Goal: Transaction & Acquisition: Obtain resource

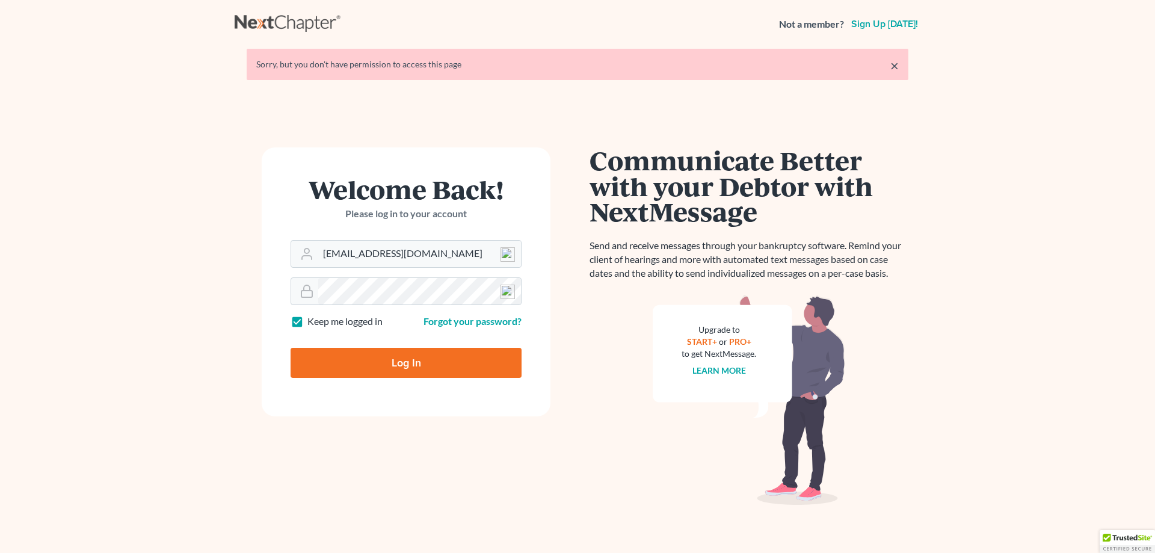
click at [443, 366] on input "Log In" at bounding box center [406, 363] width 231 height 30
type input "Thinking..."
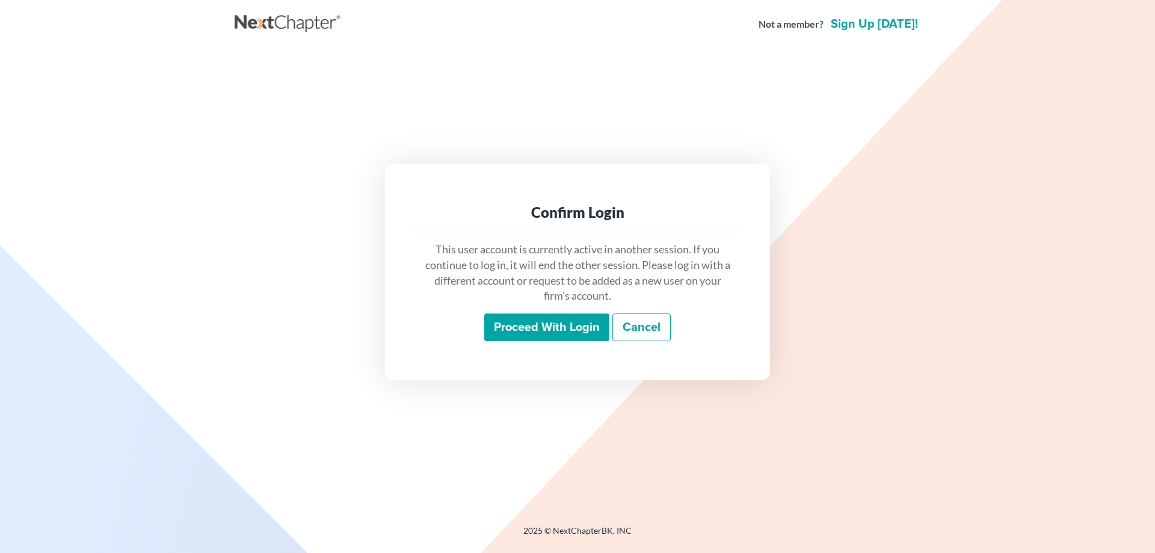
click at [510, 328] on input "Proceed with login" at bounding box center [546, 327] width 125 height 28
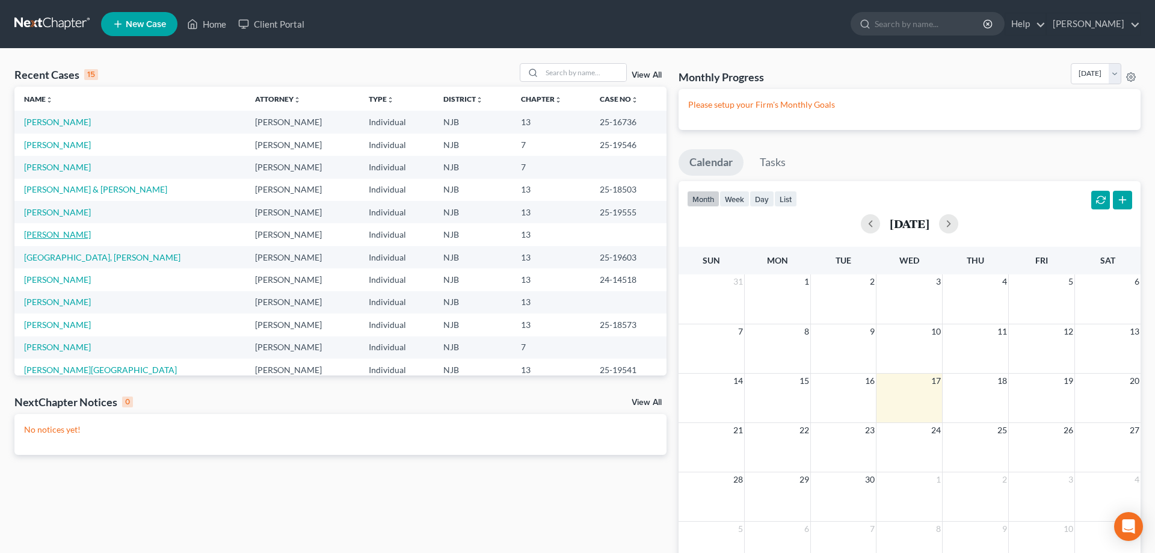
click at [74, 230] on link "Robinson, Raymond" at bounding box center [57, 234] width 67 height 10
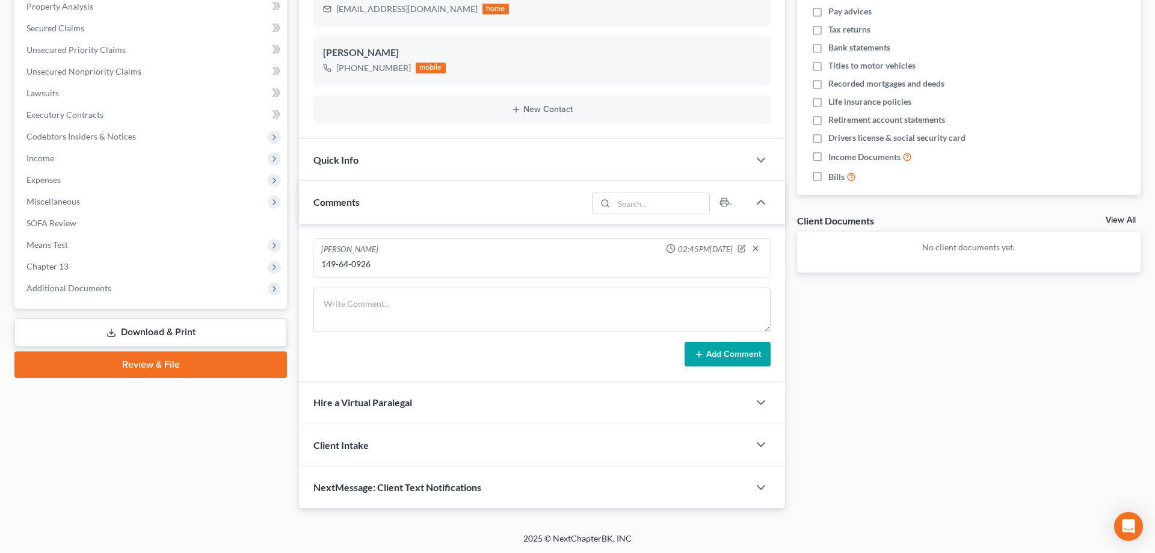
scroll to position [238, 0]
click at [183, 339] on link "Download & Print" at bounding box center [150, 332] width 273 height 28
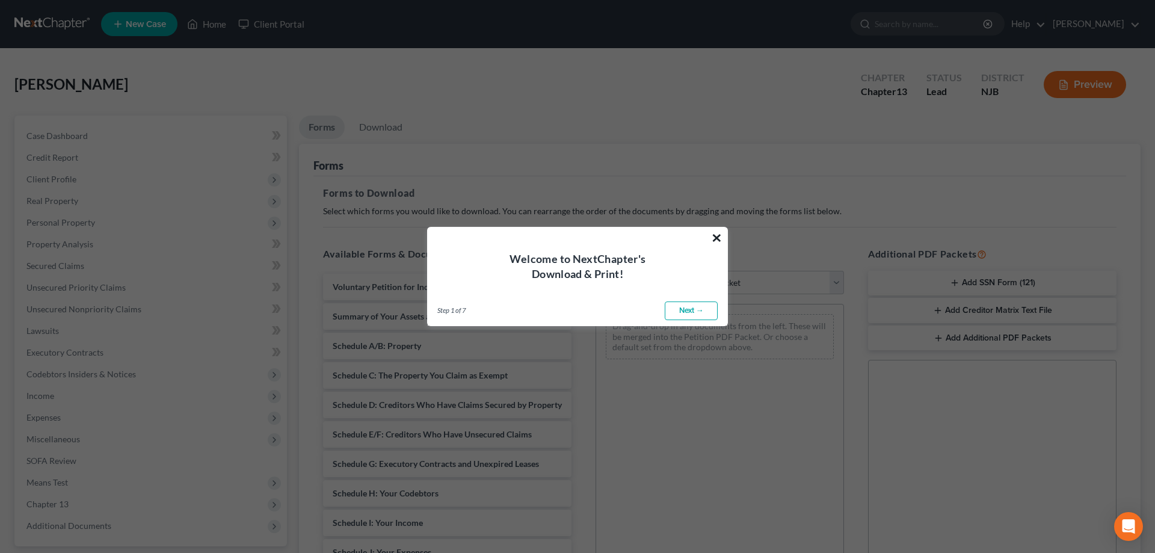
click at [718, 236] on button "×" at bounding box center [716, 237] width 11 height 19
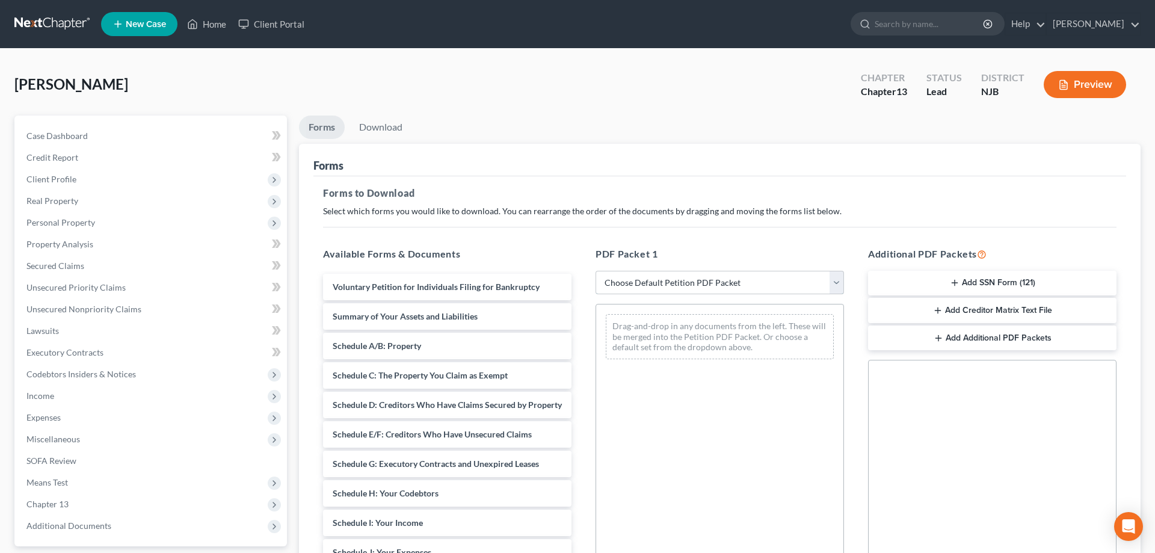
click at [596, 271] on select "Choose Default Petition PDF Packet Complete Bankruptcy Petition (all forms and …" at bounding box center [720, 283] width 248 height 24
select select "0"
click option "Complete Bankruptcy Petition (all forms and schedules)" at bounding box center [0, 0] width 0 height 0
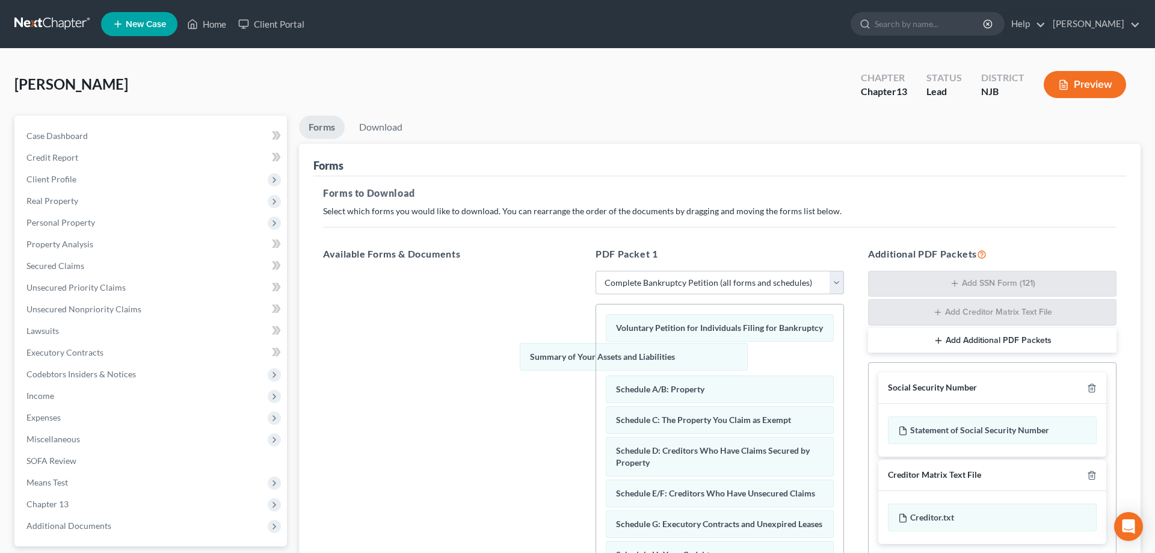
drag, startPoint x: 676, startPoint y: 357, endPoint x: 447, endPoint y: 361, distance: 229.2
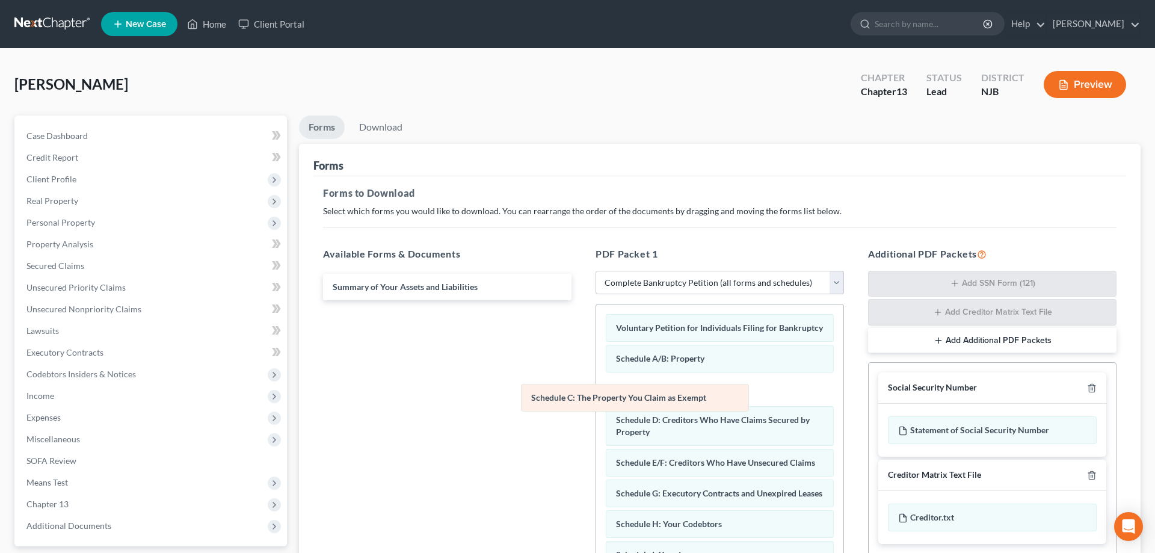
drag, startPoint x: 671, startPoint y: 390, endPoint x: 441, endPoint y: 415, distance: 231.8
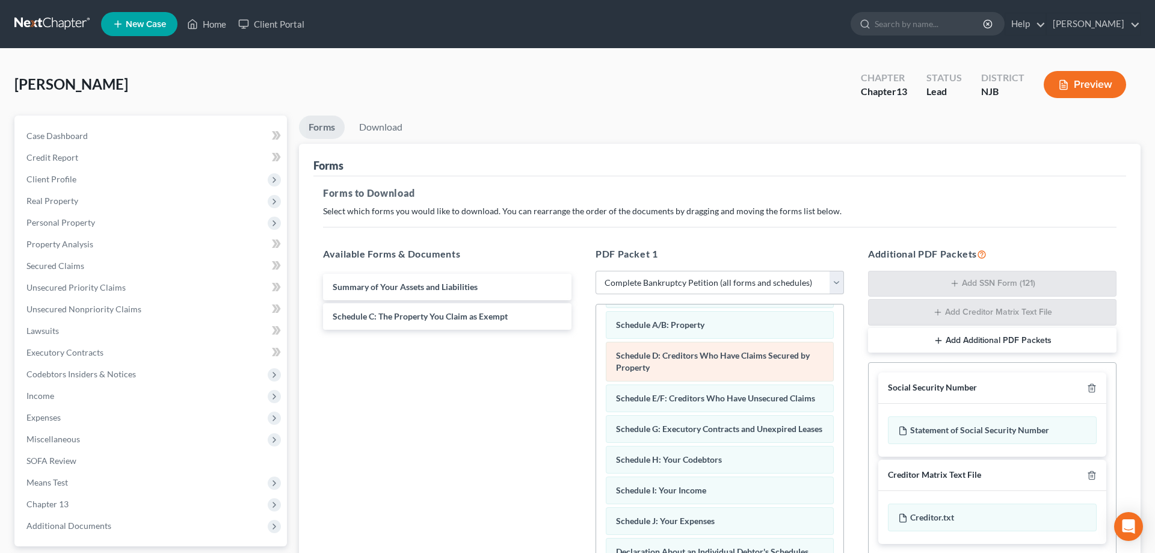
scroll to position [61, 0]
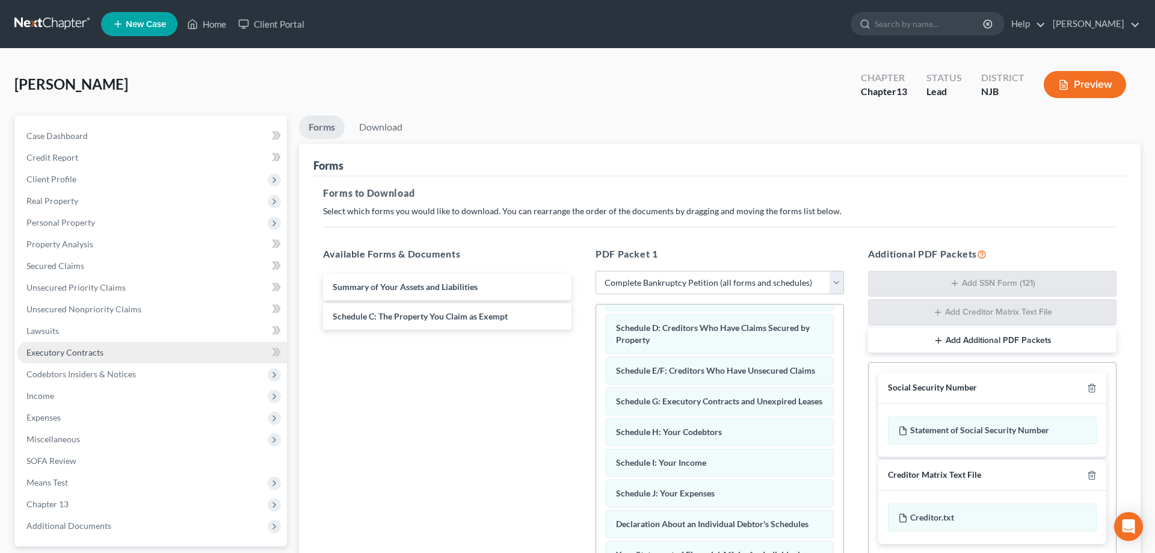
click at [80, 347] on link "Executory Contracts" at bounding box center [152, 353] width 270 height 22
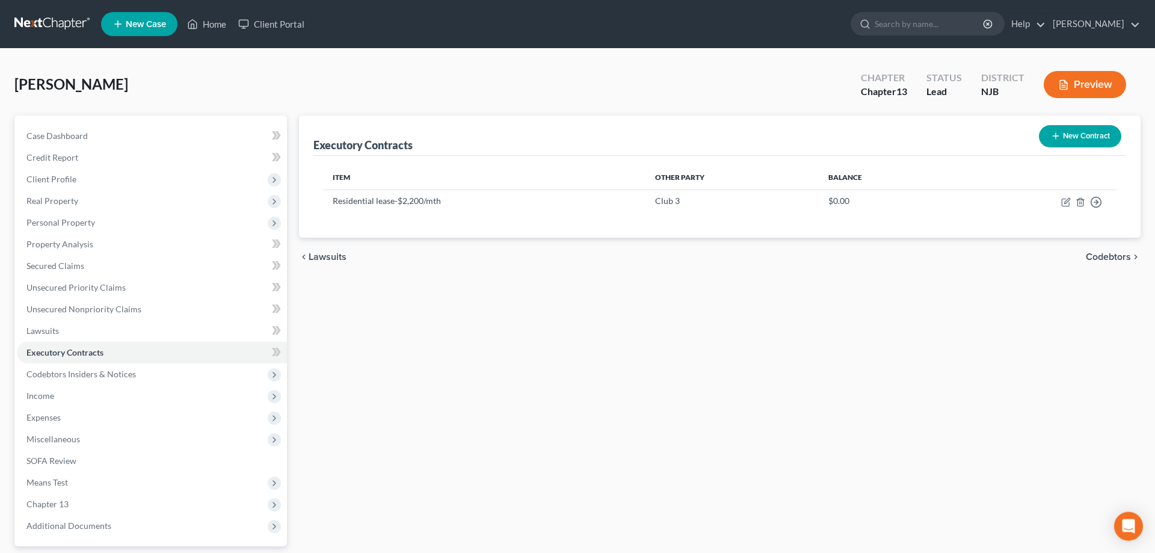
scroll to position [107, 0]
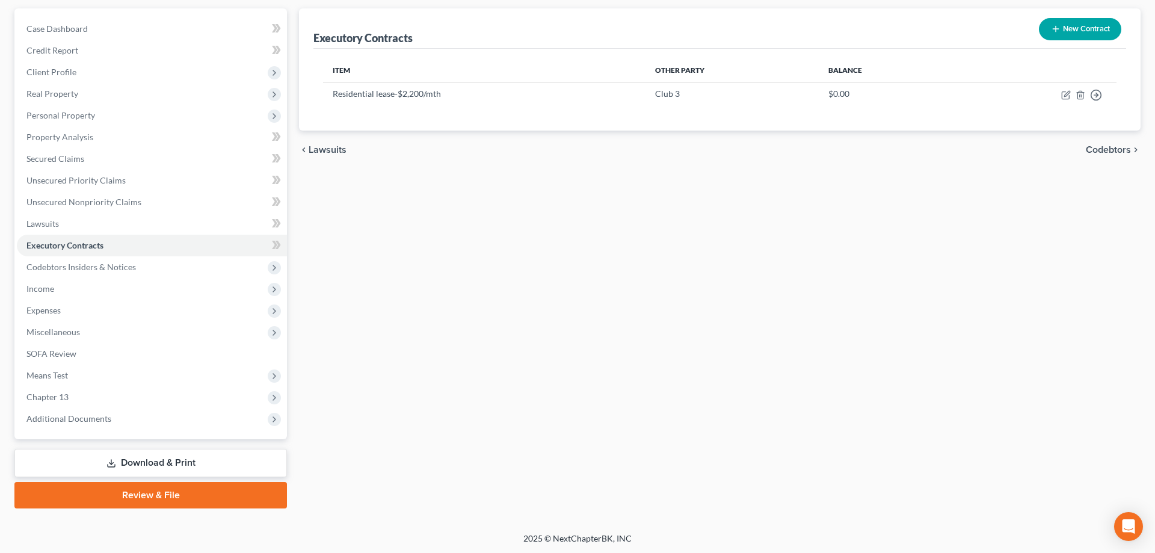
click at [176, 461] on link "Download & Print" at bounding box center [150, 463] width 273 height 28
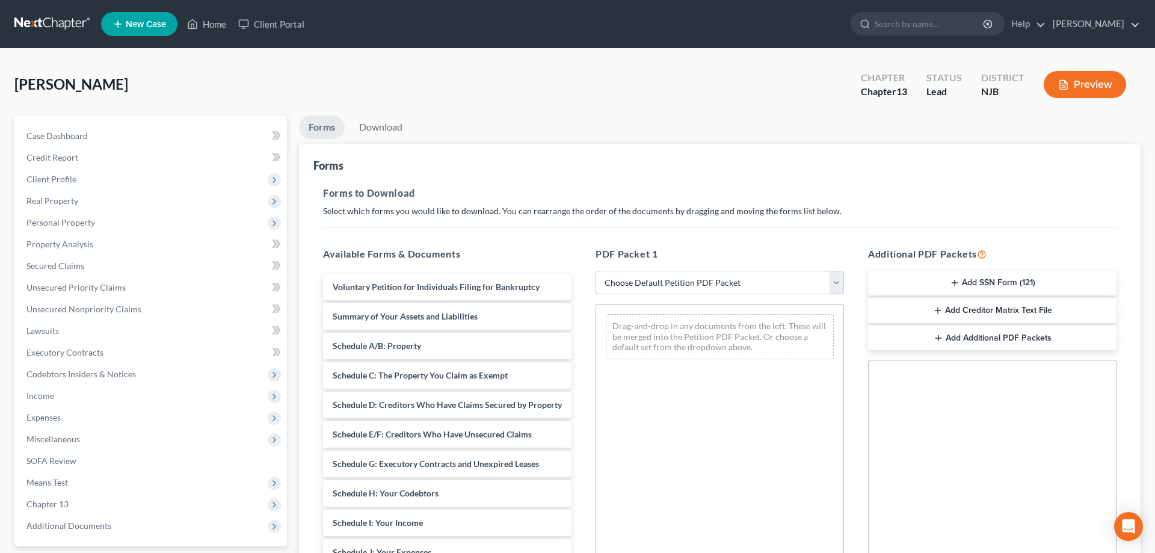
click at [596, 271] on select "Choose Default Petition PDF Packet Complete Bankruptcy Petition (all forms and …" at bounding box center [720, 283] width 248 height 24
select select "0"
click option "Complete Bankruptcy Petition (all forms and schedules)" at bounding box center [0, 0] width 0 height 0
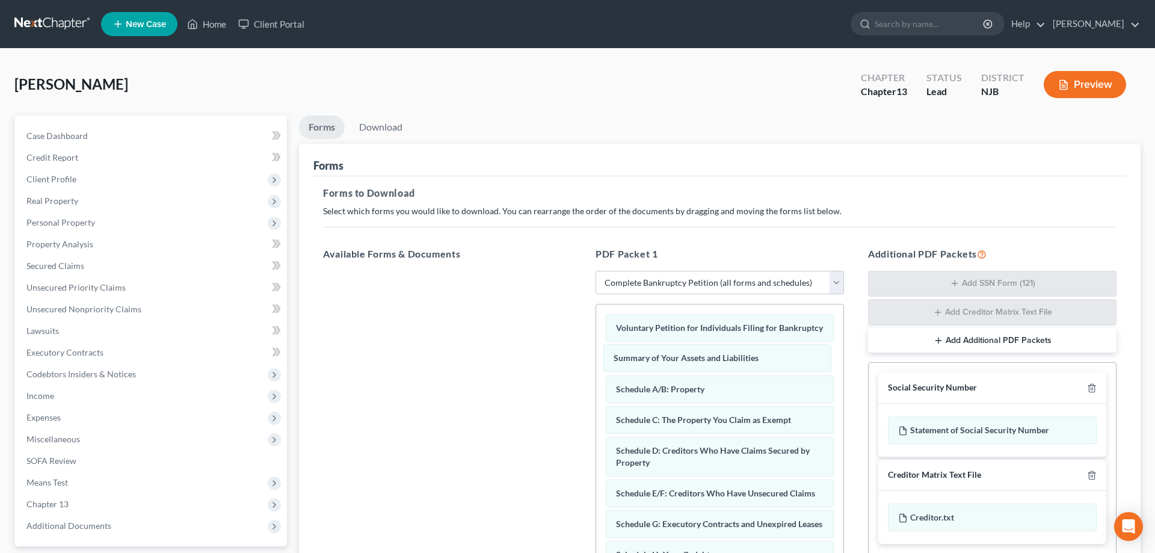
drag, startPoint x: 677, startPoint y: 365, endPoint x: 490, endPoint y: 365, distance: 187.1
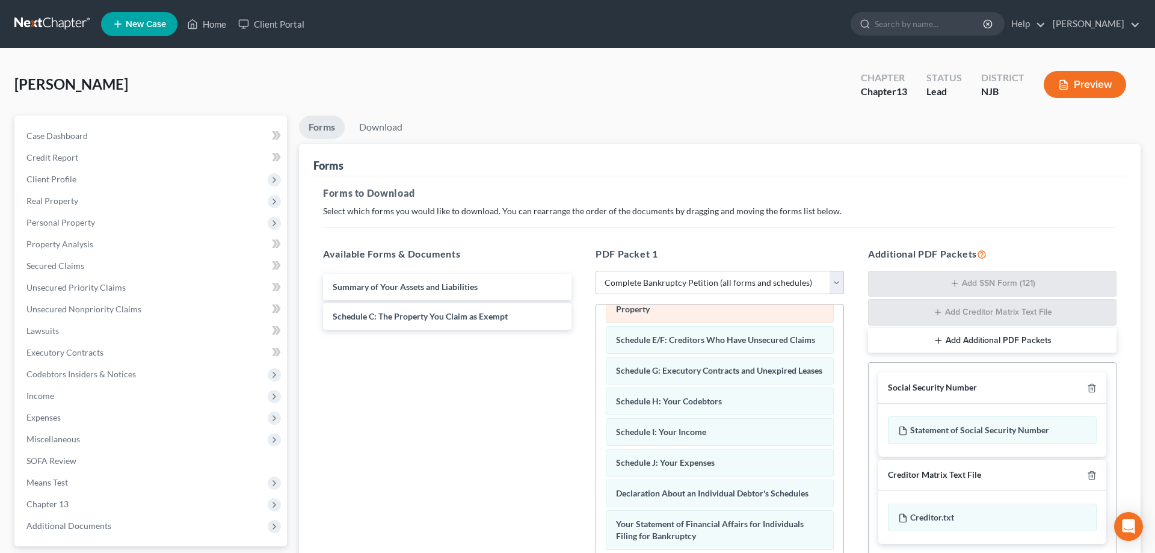
scroll to position [123, 0]
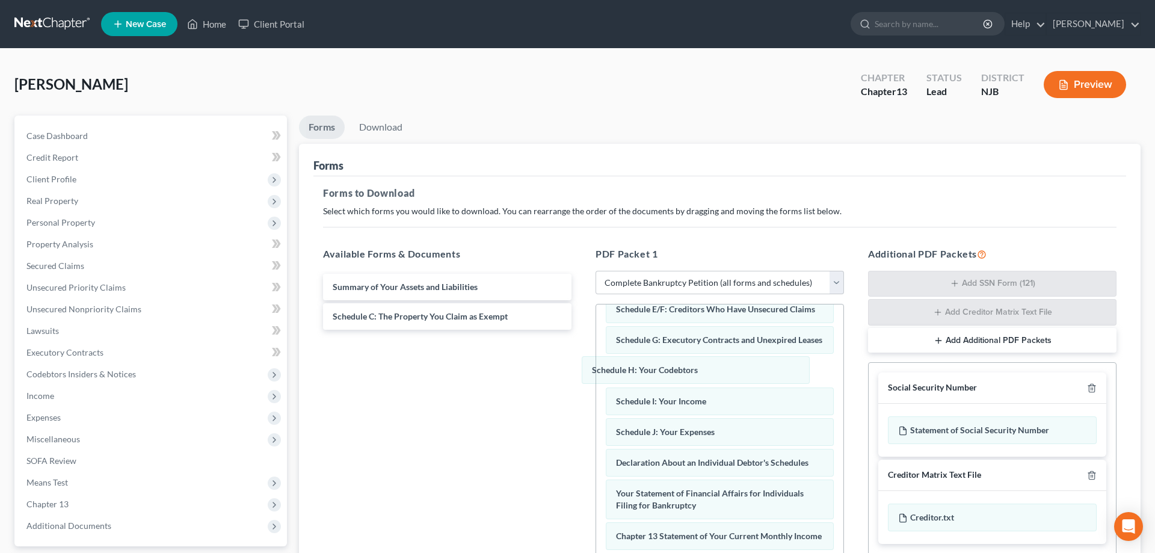
drag, startPoint x: 695, startPoint y: 371, endPoint x: 473, endPoint y: 392, distance: 223.5
click at [596, 387] on div "Schedule H: Your Codebtors Voluntary Petition for Individuals Filing for Bankru…" at bounding box center [719, 477] width 247 height 591
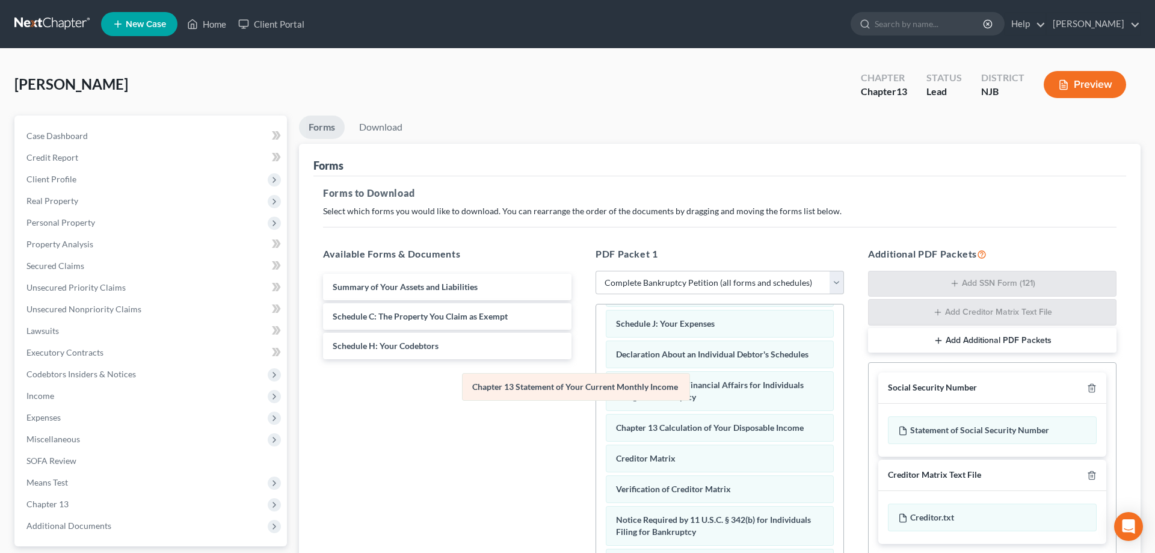
scroll to position [200, 0]
drag, startPoint x: 688, startPoint y: 394, endPoint x: 527, endPoint y: 384, distance: 161.5
click at [596, 384] on div "Chapter 13 Statement of Your Current Monthly Income Voluntary Petition for Indi…" at bounding box center [719, 369] width 247 height 530
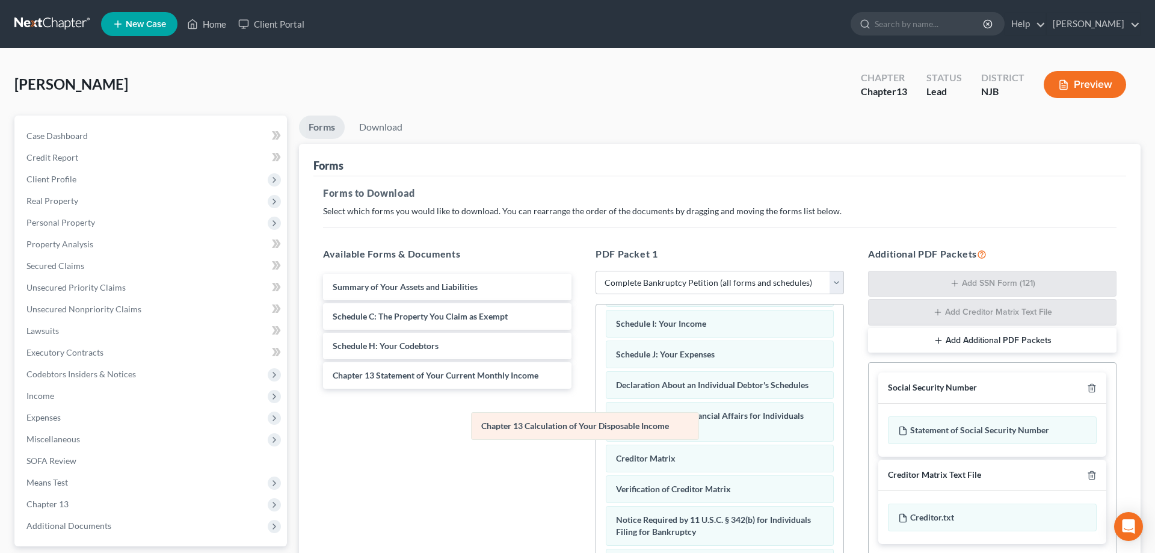
scroll to position [170, 0]
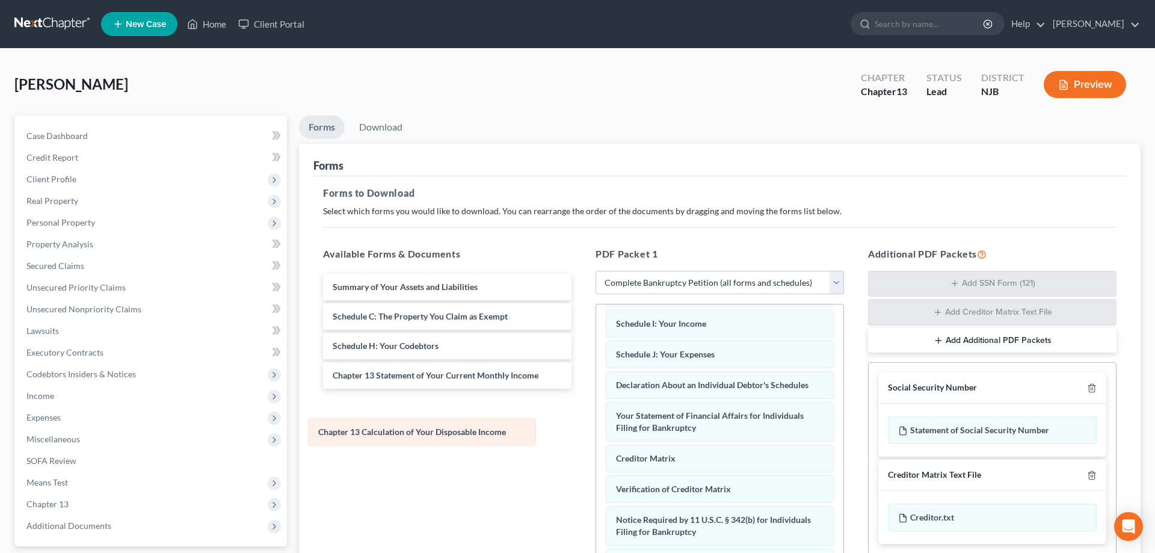
drag, startPoint x: 708, startPoint y: 432, endPoint x: 410, endPoint y: 437, distance: 297.8
click at [596, 437] on div "Chapter 13 Calculation of Your Disposable Income Voluntary Petition for Individ…" at bounding box center [719, 384] width 247 height 499
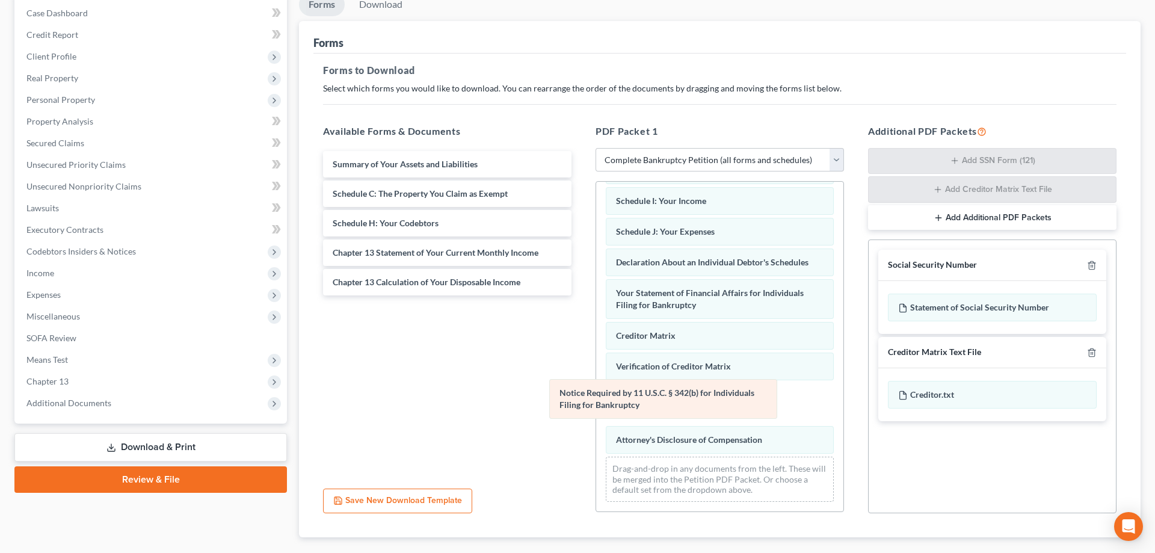
scroll to position [127, 0]
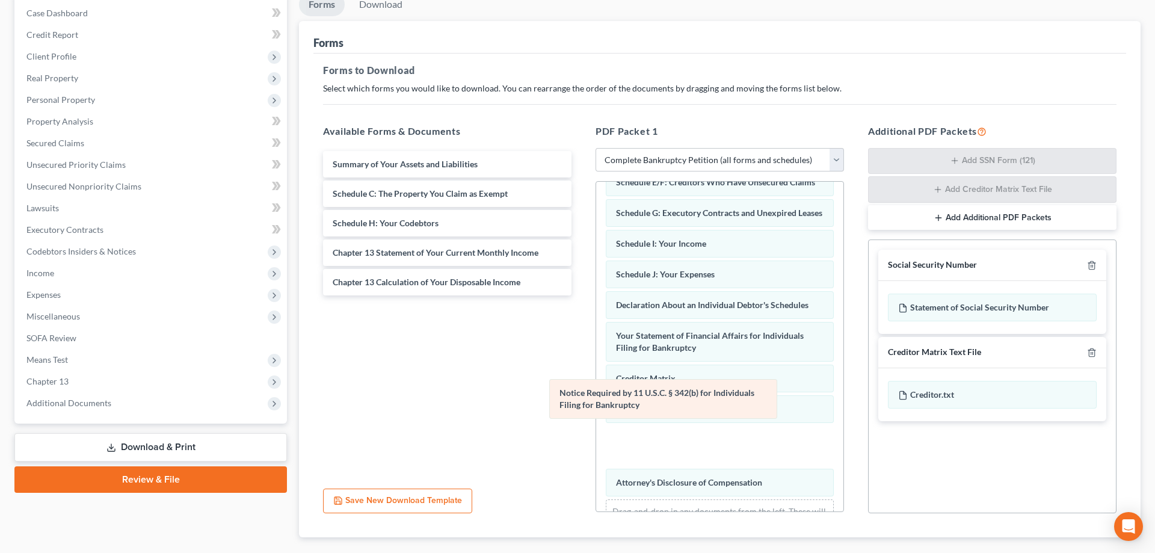
drag, startPoint x: 669, startPoint y: 403, endPoint x: 478, endPoint y: 396, distance: 190.8
click at [596, 396] on div "Notice Required by 11 U.S.C. § 342(b) for Individuals Filing for Bankruptcy Vol…" at bounding box center [719, 304] width 247 height 499
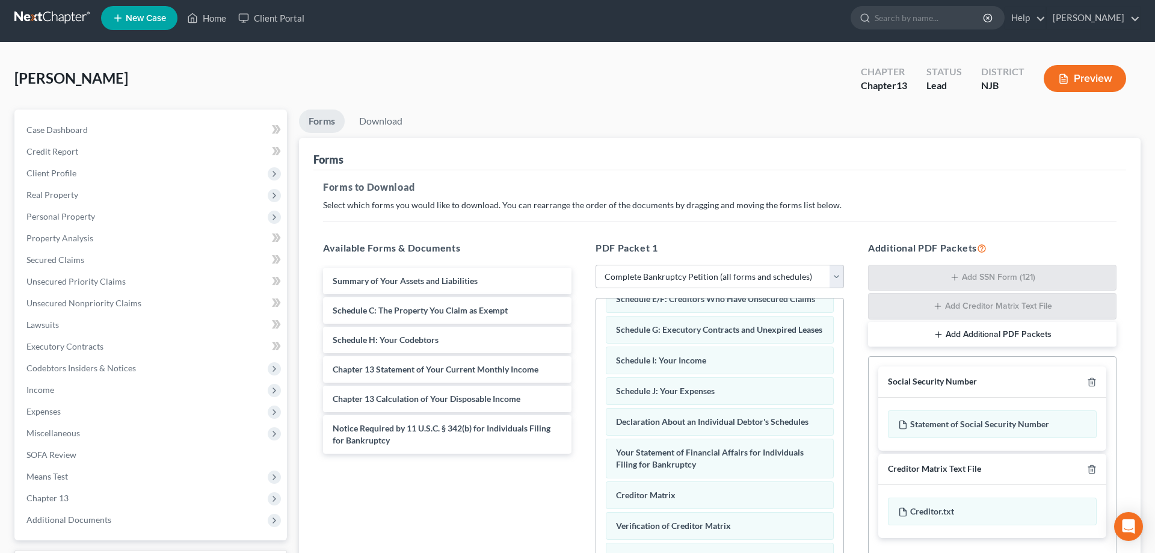
scroll to position [0, 0]
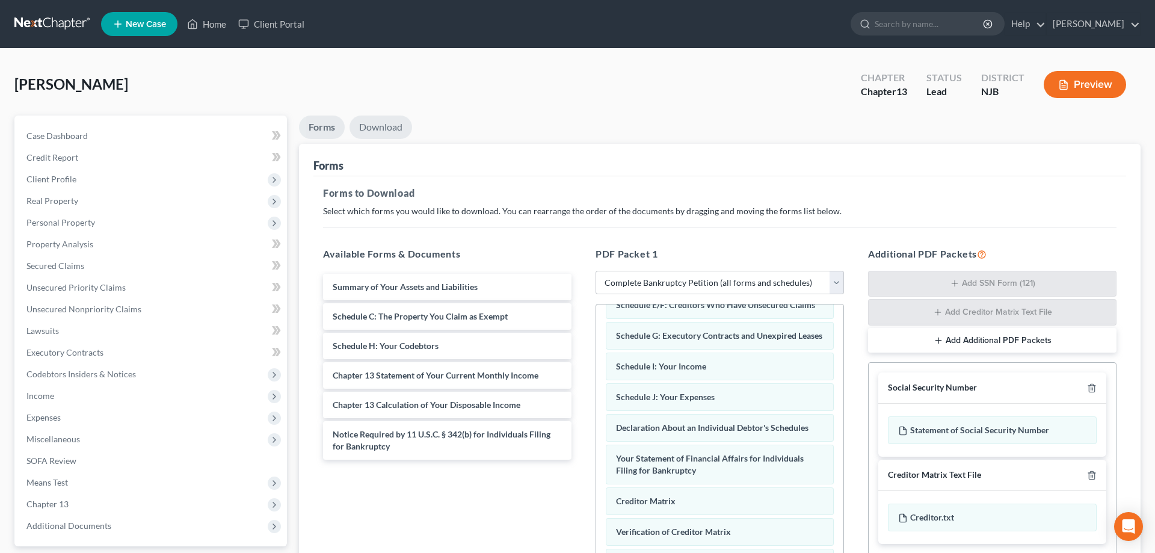
click at [379, 123] on link "Download" at bounding box center [381, 127] width 63 height 23
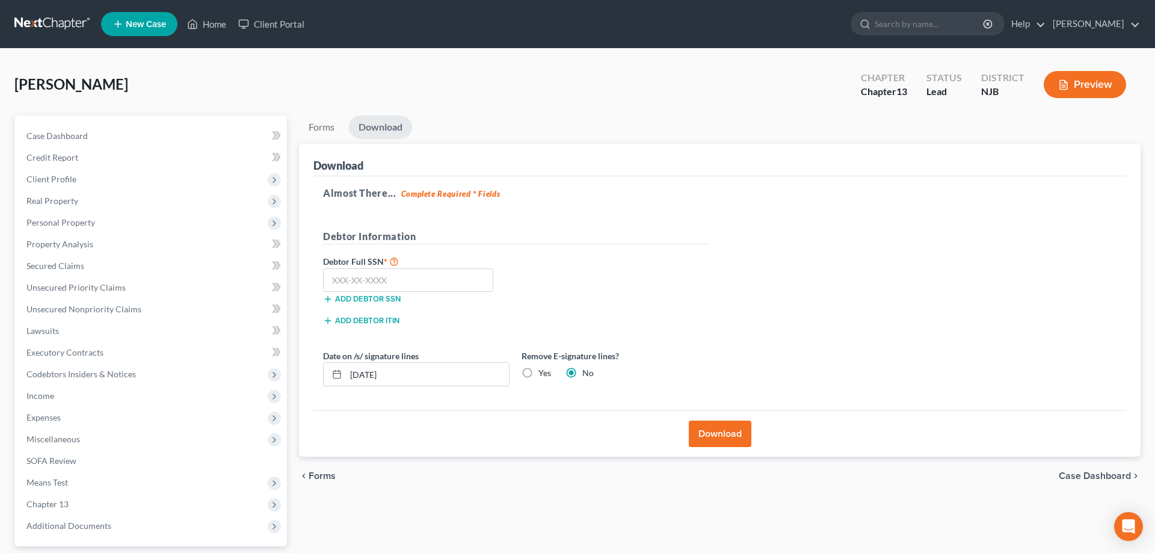
click at [729, 430] on button "Download" at bounding box center [720, 433] width 63 height 26
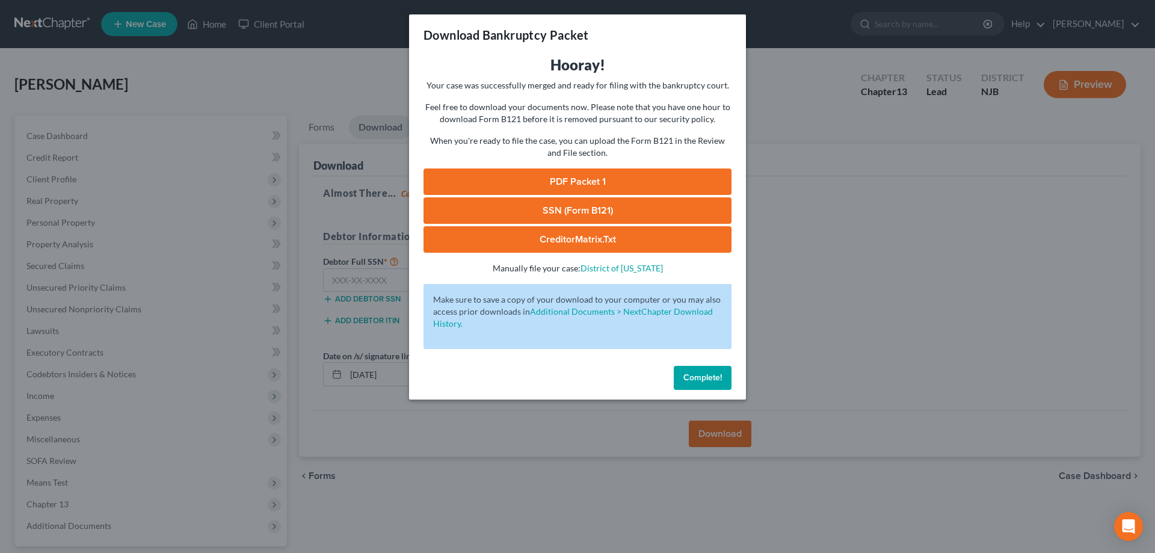
click at [564, 216] on link "SSN (Form B121)" at bounding box center [578, 210] width 308 height 26
click at [545, 183] on link "PDF Packet 1" at bounding box center [578, 181] width 308 height 26
